Goal: Check status: Check status

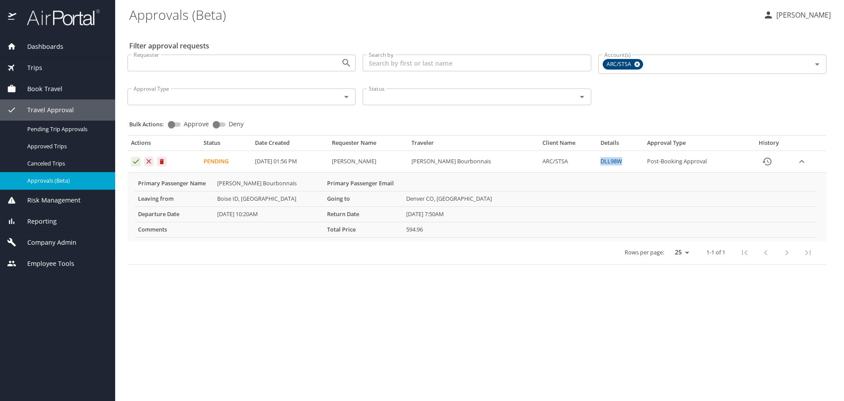
drag, startPoint x: 629, startPoint y: 161, endPoint x: 603, endPoint y: 164, distance: 26.1
click at [603, 164] on td "DLL98W" at bounding box center [620, 162] width 47 height 22
copy link "DLL98W"
click at [620, 161] on link "DLL98W" at bounding box center [612, 161] width 22 height 8
click at [133, 160] on icon "Approval table" at bounding box center [136, 161] width 8 height 8
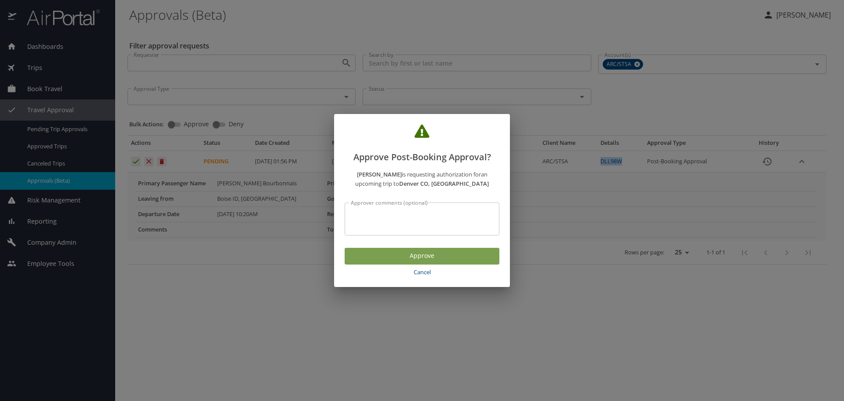
click at [447, 259] on span "Approve" at bounding box center [422, 255] width 141 height 11
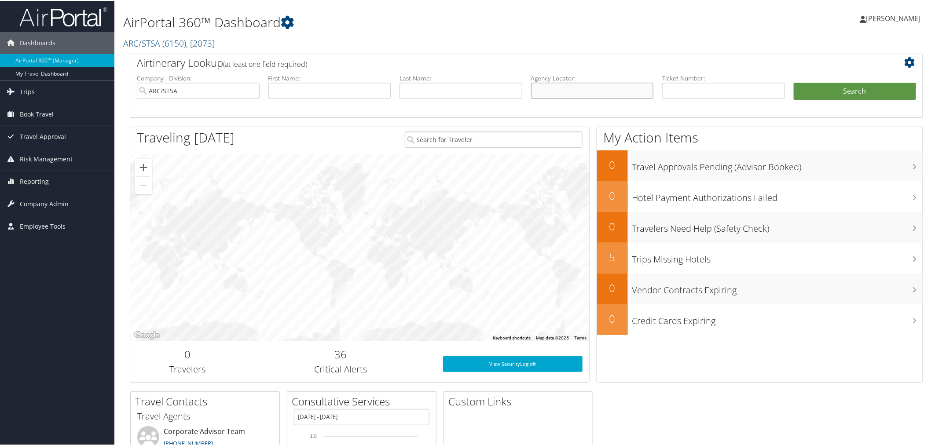
click at [582, 90] on input "text" at bounding box center [592, 90] width 123 height 16
paste input "DLL98W"
type input "DLL98W"
click at [849, 93] on button "Search" at bounding box center [854, 91] width 123 height 18
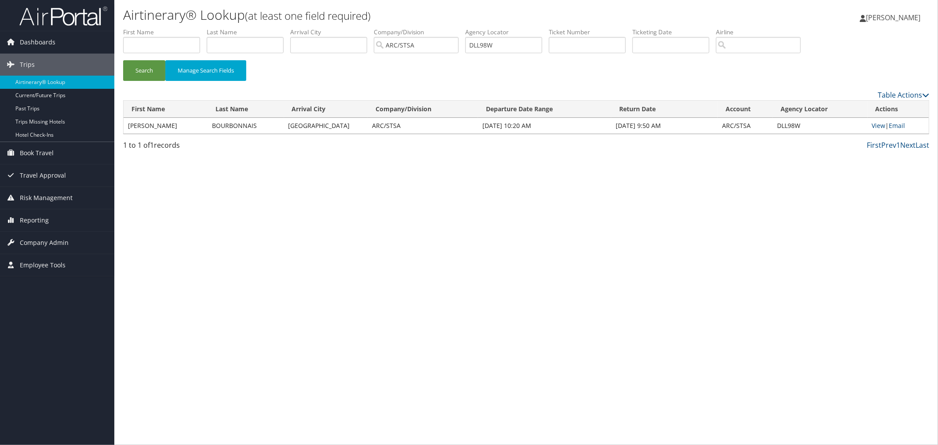
click at [876, 120] on td "View | Email" at bounding box center [898, 126] width 61 height 16
click at [877, 125] on link "View" at bounding box center [879, 125] width 14 height 8
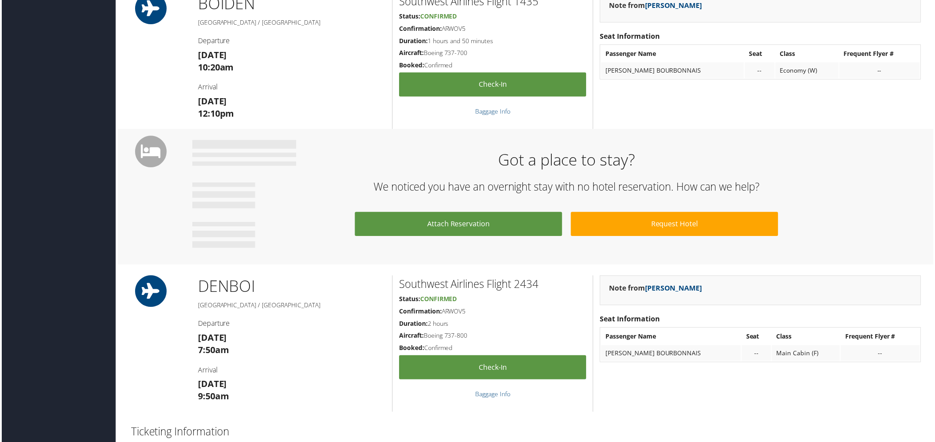
scroll to position [87, 0]
